Goal: Navigation & Orientation: Find specific page/section

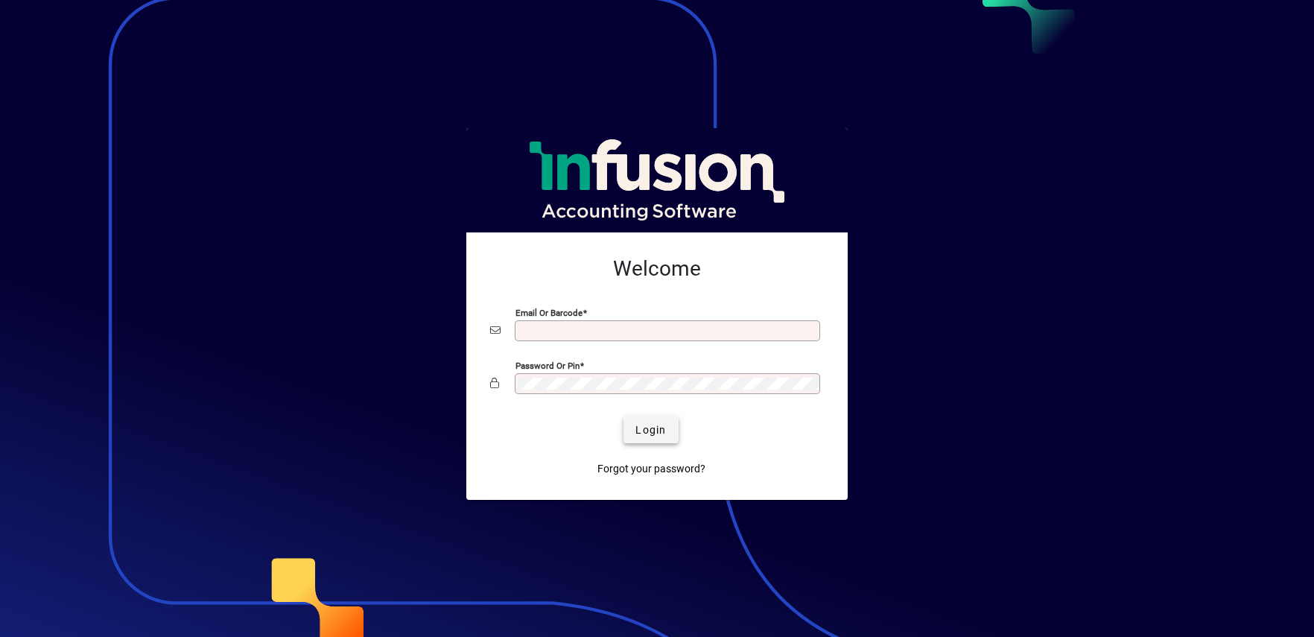
type input "**********"
click at [652, 424] on span "Login" at bounding box center [650, 430] width 31 height 16
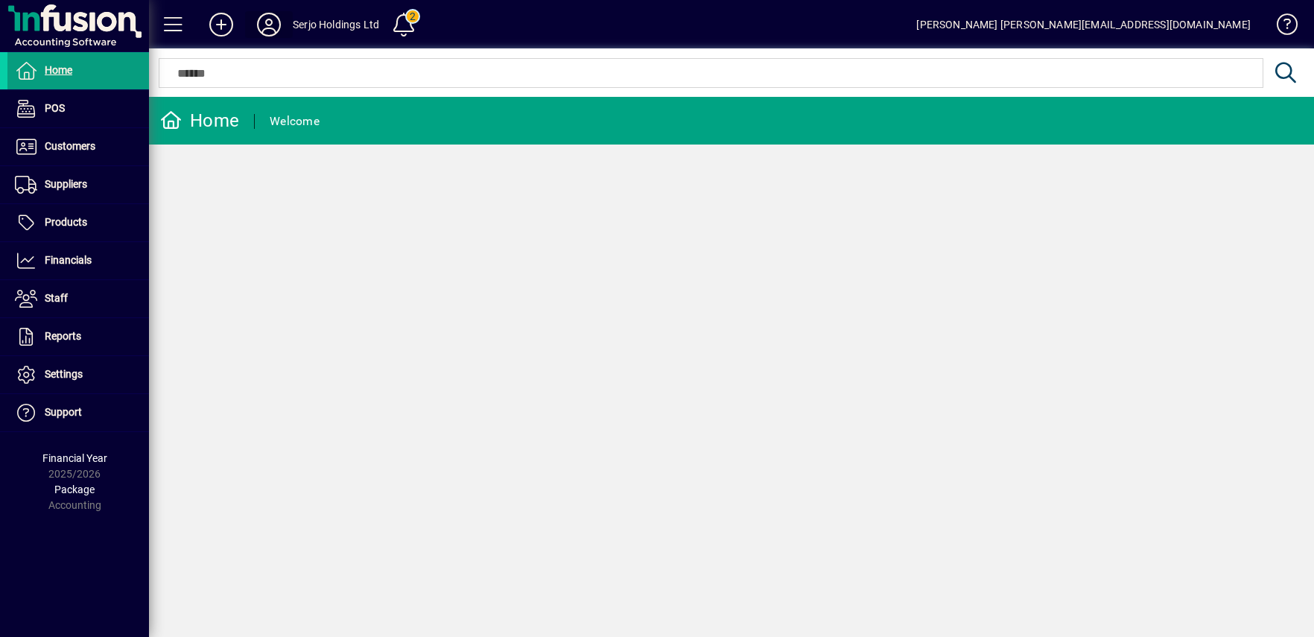
click at [269, 28] on icon at bounding box center [269, 25] width 30 height 24
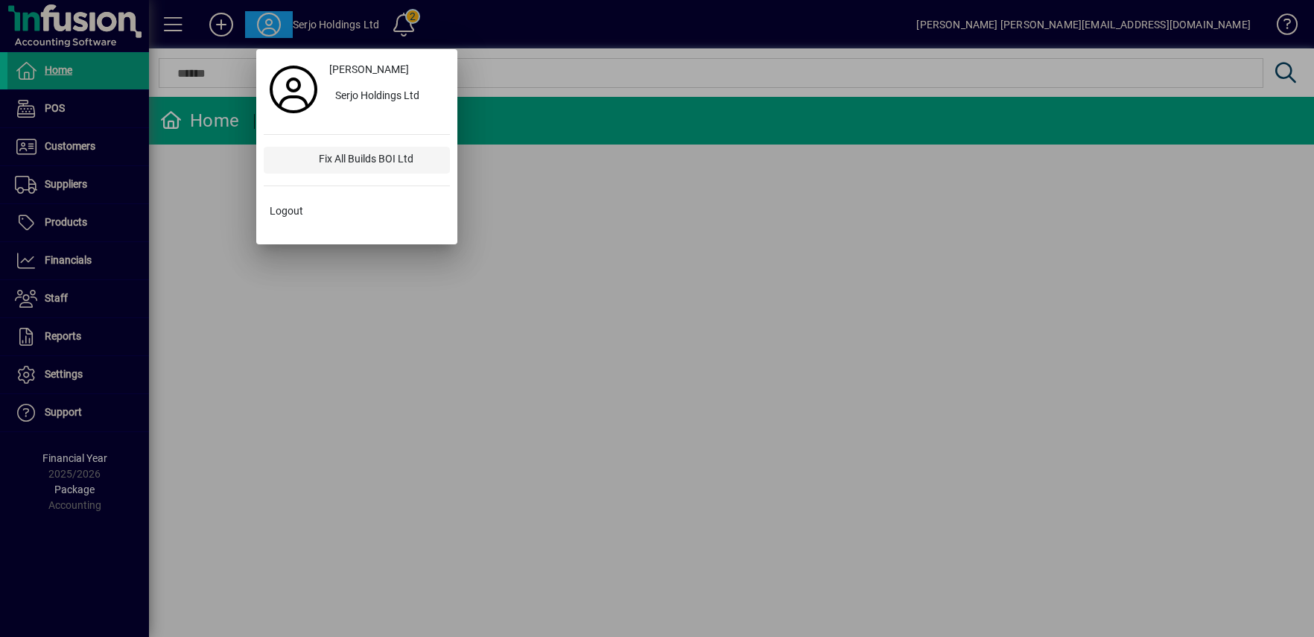
click at [343, 164] on div "Fix All Builds BOI Ltd" at bounding box center [378, 160] width 143 height 27
